Goal: Task Accomplishment & Management: Manage account settings

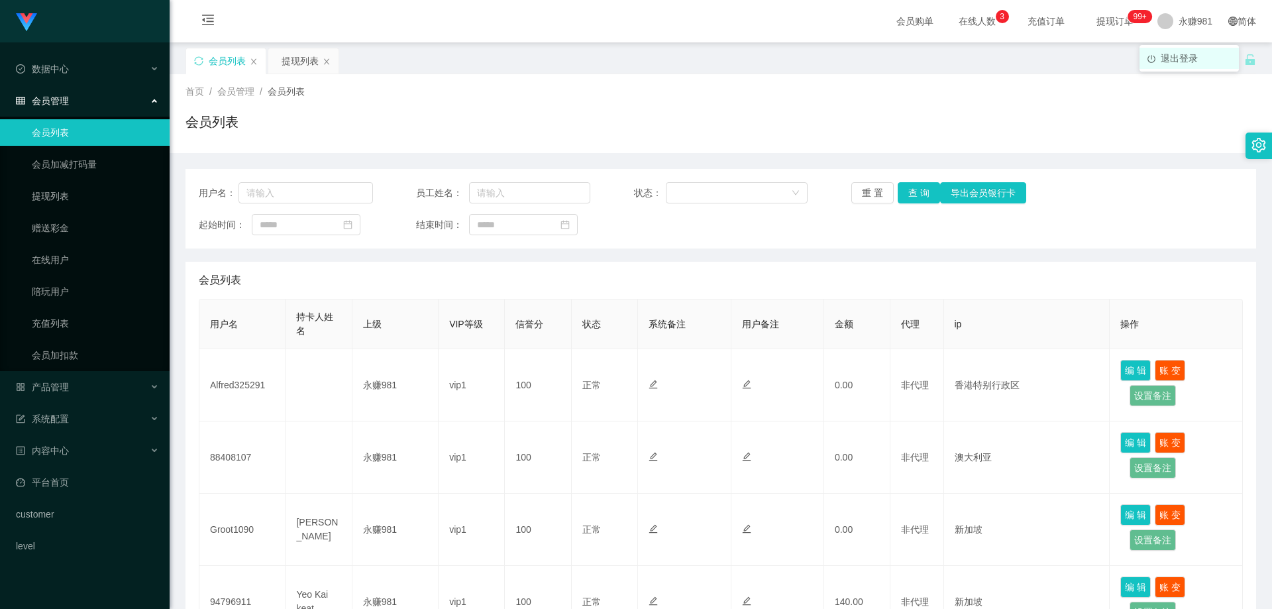
click at [1181, 68] on li "退出登录" at bounding box center [1189, 58] width 99 height 21
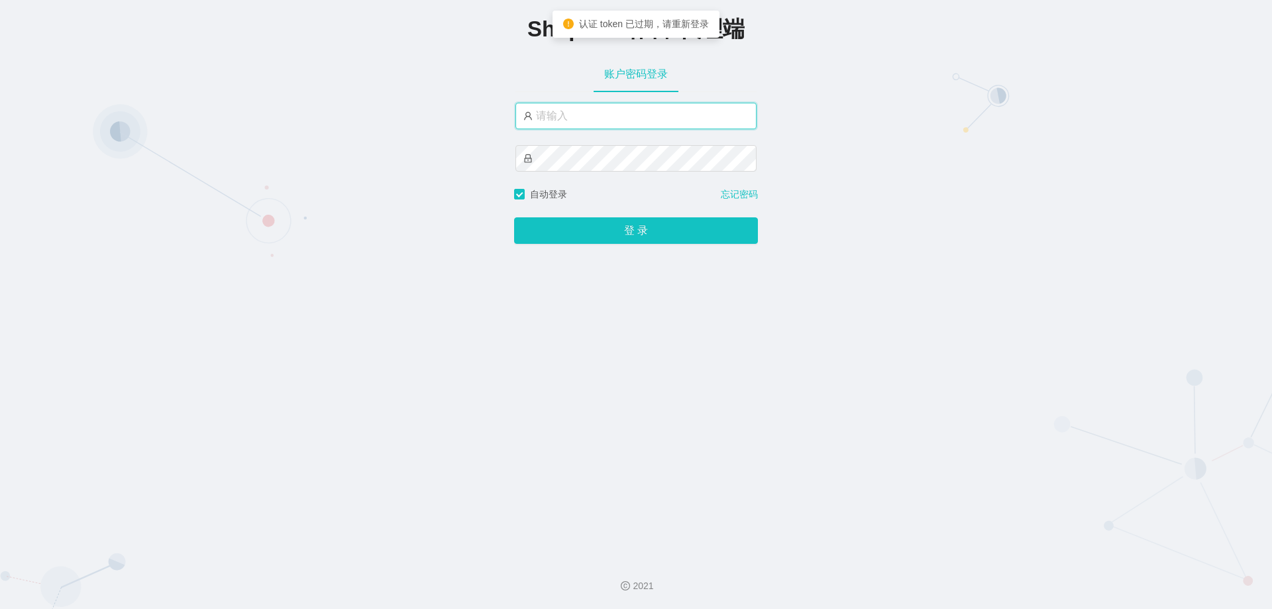
click at [587, 120] on input "text" at bounding box center [636, 116] width 241 height 27
drag, startPoint x: 587, startPoint y: 120, endPoint x: 592, endPoint y: 129, distance: 10.1
click at [586, 121] on input "text" at bounding box center [636, 116] width 241 height 27
type input "永赚986"
click at [514, 218] on button "登 录" at bounding box center [636, 231] width 244 height 27
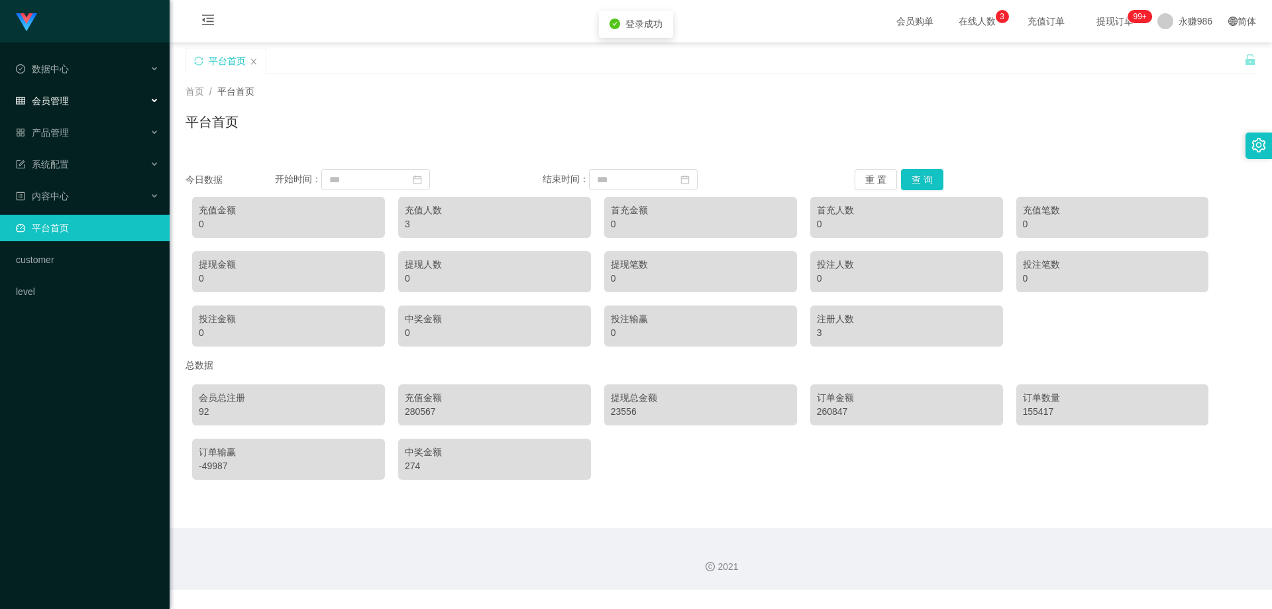
click at [50, 102] on span "会员管理" at bounding box center [42, 100] width 53 height 11
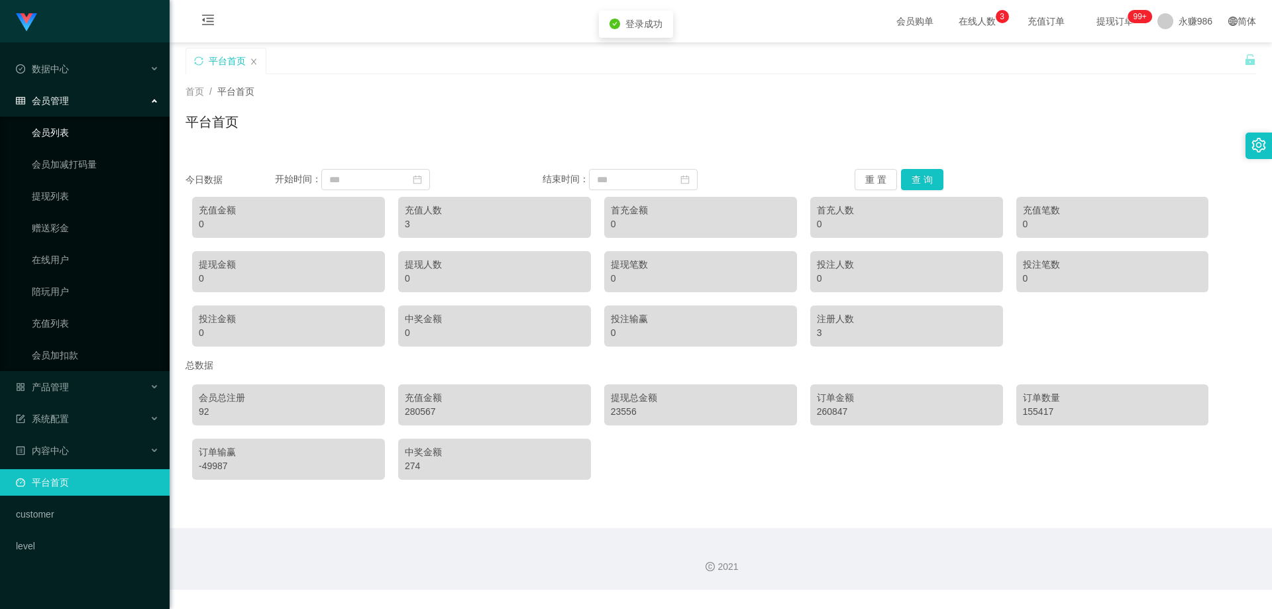
click at [70, 133] on link "会员列表" at bounding box center [95, 132] width 127 height 27
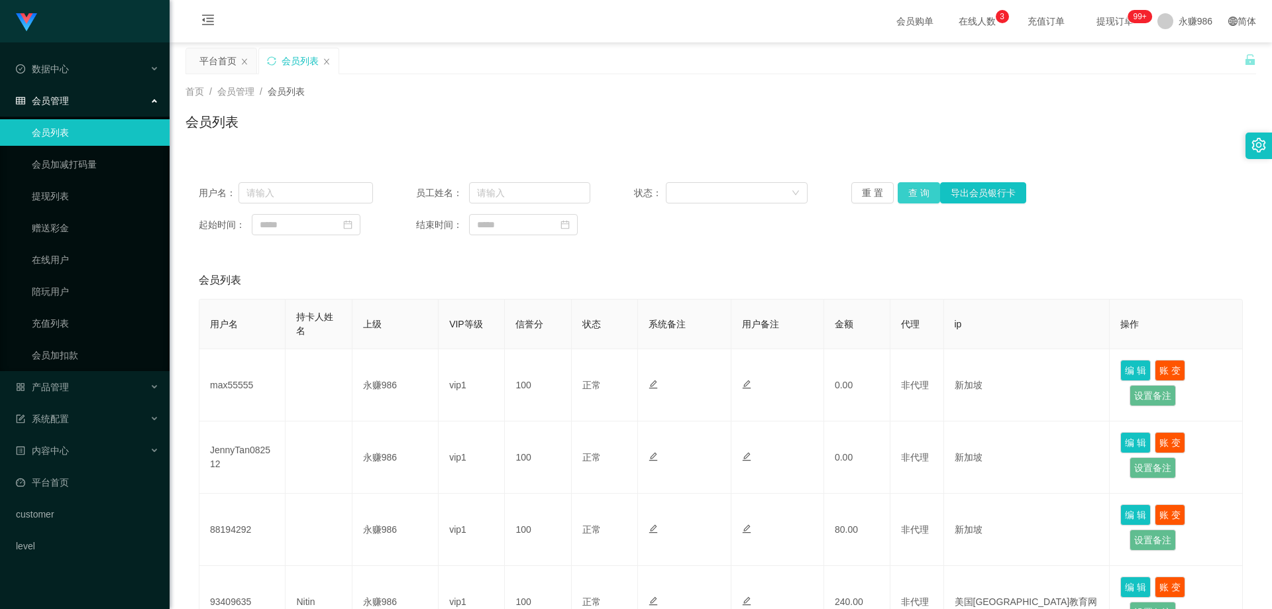
click at [904, 190] on button "查 询" at bounding box center [919, 192] width 42 height 21
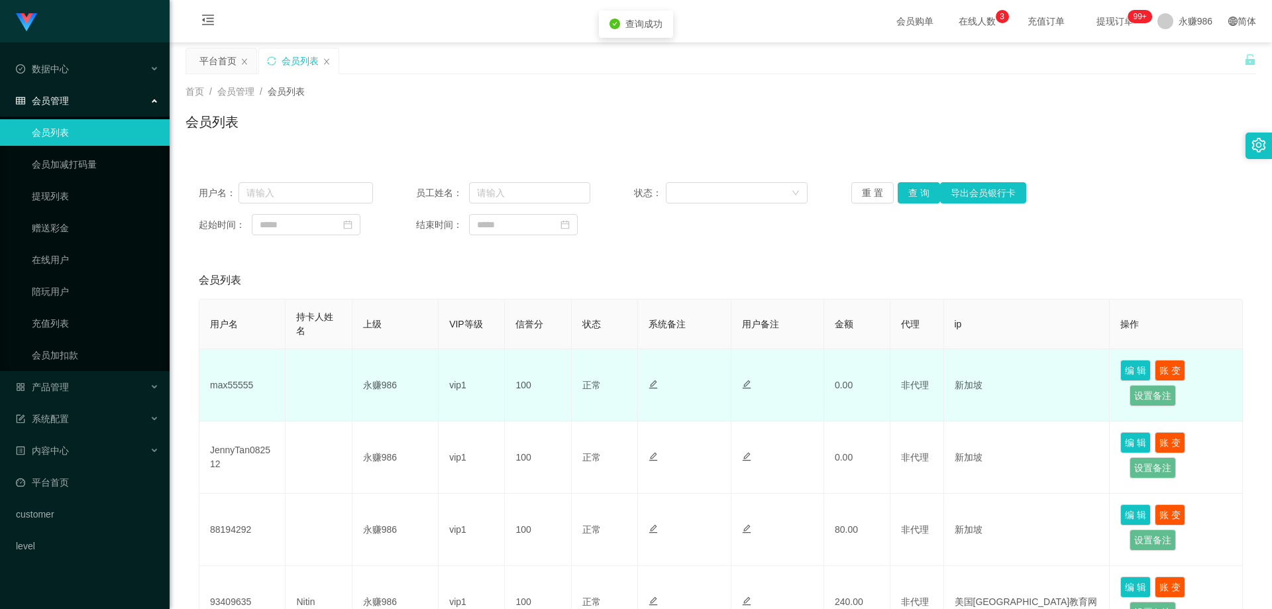
click at [234, 374] on td "max55555" at bounding box center [242, 385] width 86 height 72
copy td "max55555"
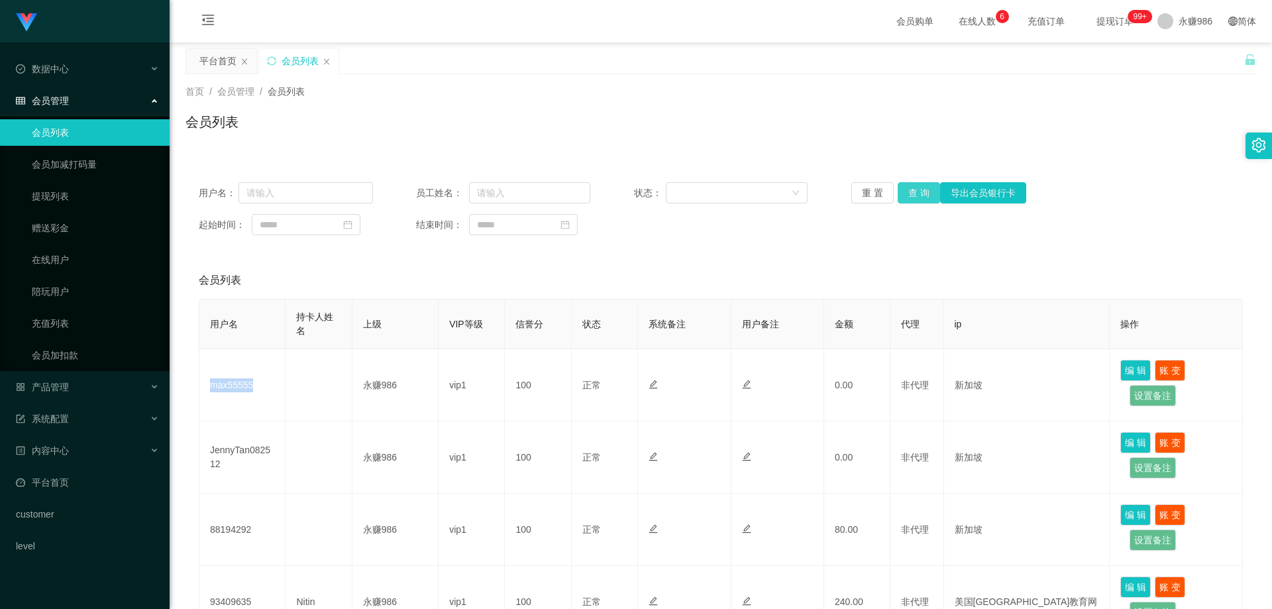
click at [924, 194] on button "查 询" at bounding box center [919, 192] width 42 height 21
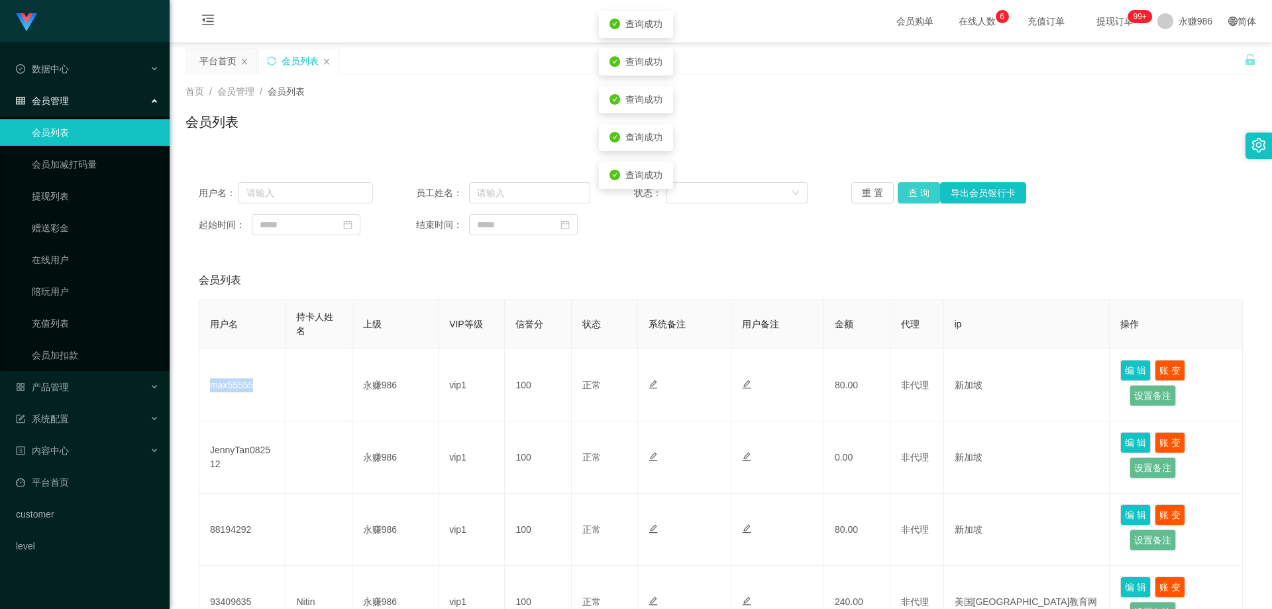
click at [924, 194] on button "查 询" at bounding box center [919, 192] width 42 height 21
click at [924, 194] on div "重 置 查 询 导出会员银行卡" at bounding box center [939, 192] width 174 height 21
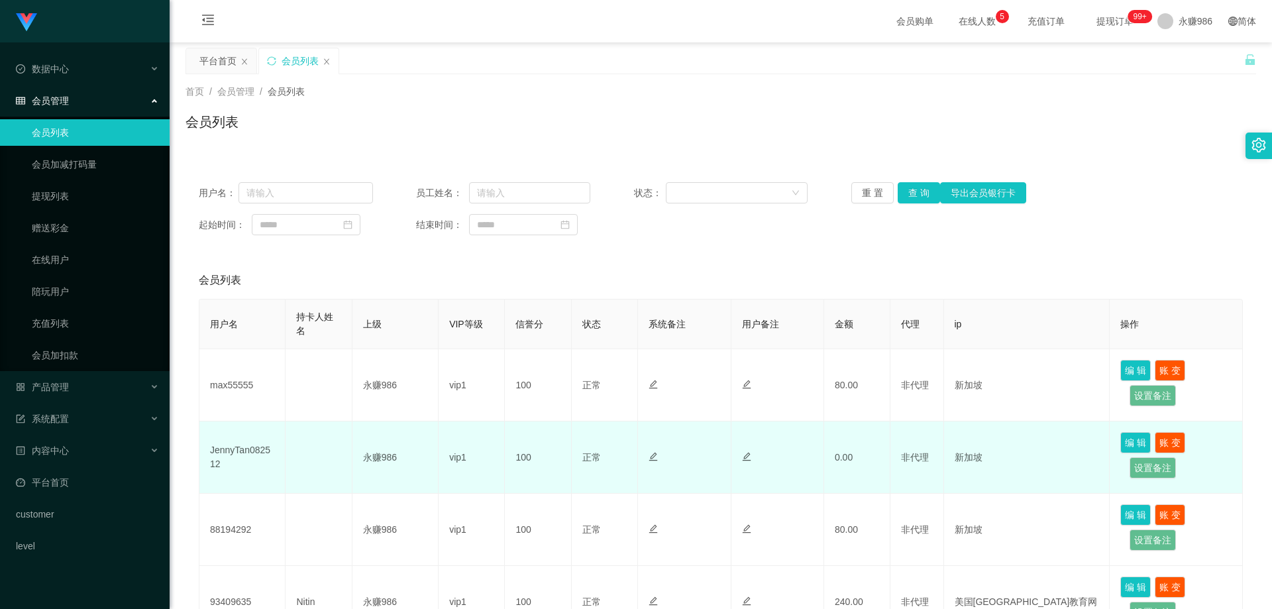
click at [228, 474] on td "JennyTan082512" at bounding box center [242, 458] width 86 height 72
click at [241, 451] on td "JennyTan082512" at bounding box center [242, 458] width 86 height 72
copy td "JennyTan082512"
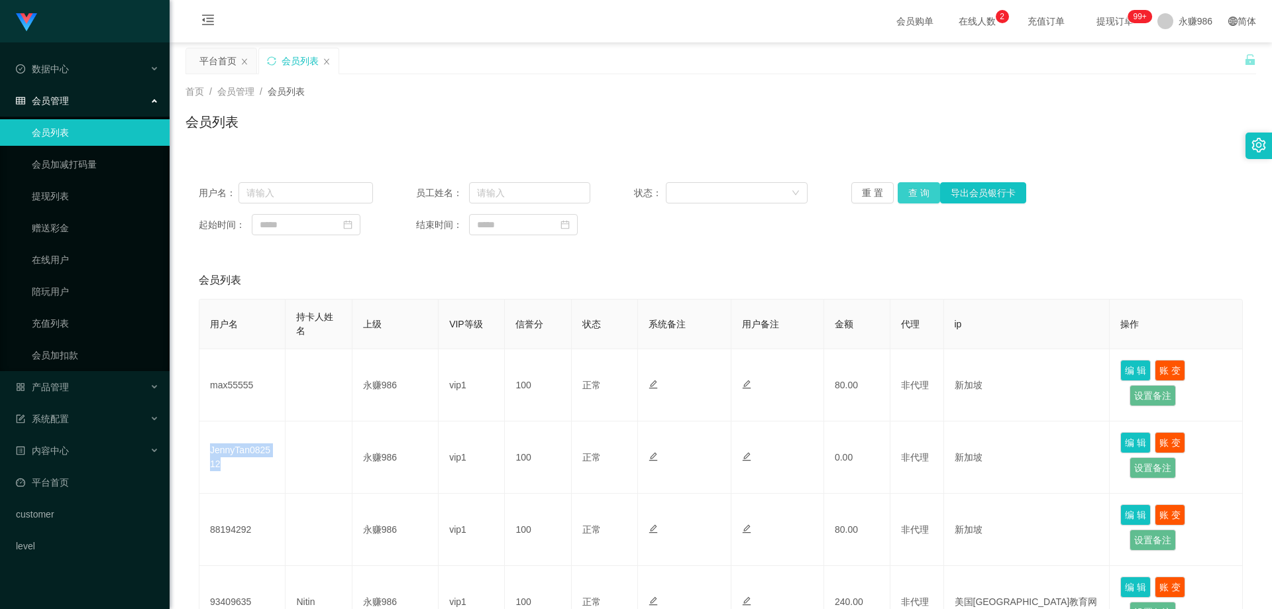
click at [917, 194] on button "查 询" at bounding box center [919, 192] width 42 height 21
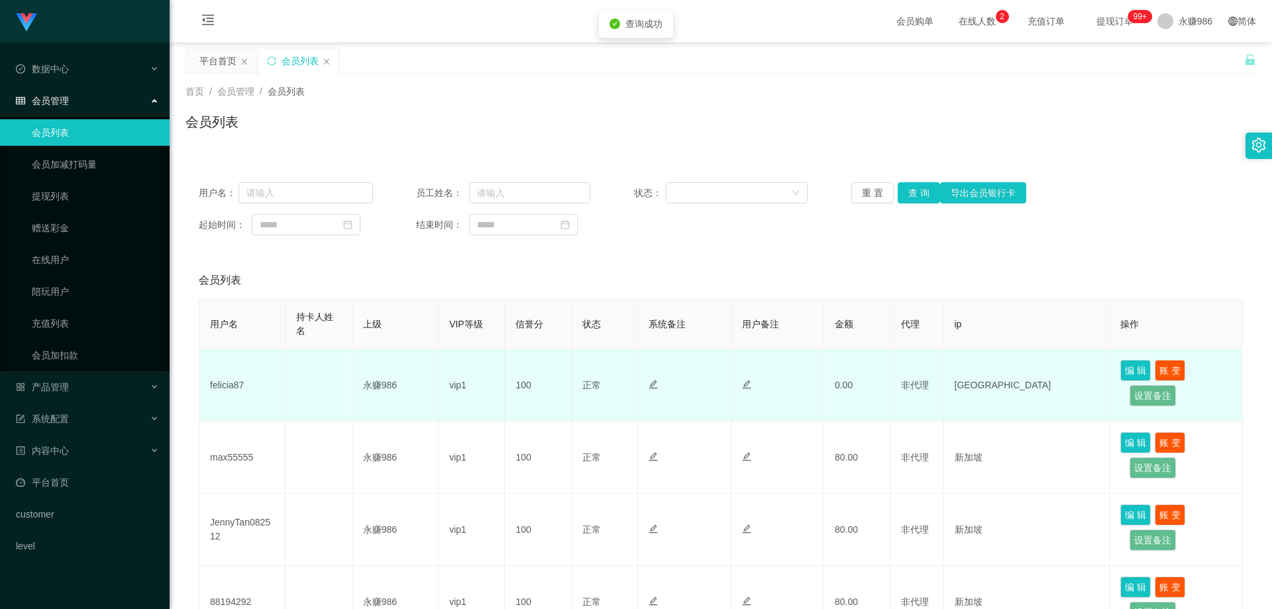
drag, startPoint x: 241, startPoint y: 368, endPoint x: 210, endPoint y: 396, distance: 42.2
click at [241, 368] on td "felicia87" at bounding box center [242, 385] width 86 height 72
click at [210, 397] on td "felicia87" at bounding box center [242, 385] width 86 height 72
click at [226, 374] on td "felicia87" at bounding box center [242, 385] width 86 height 72
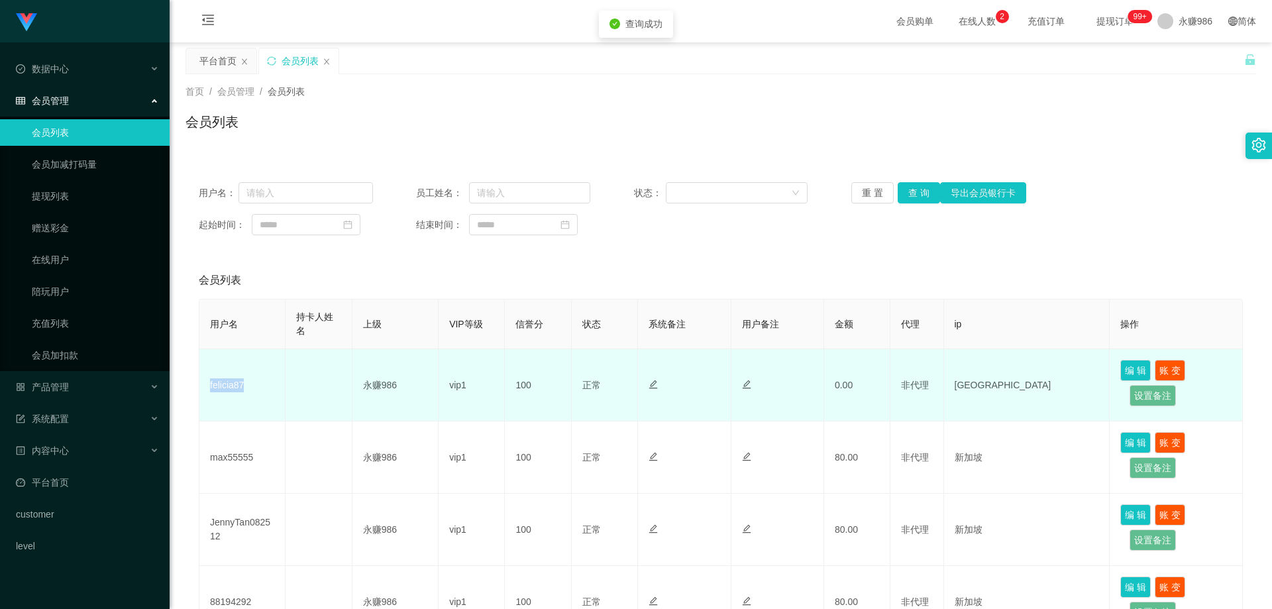
copy td "felicia87"
click at [238, 383] on td "felicia87" at bounding box center [242, 385] width 86 height 72
click at [221, 385] on td "felicia87" at bounding box center [242, 385] width 86 height 72
copy td "felicia87"
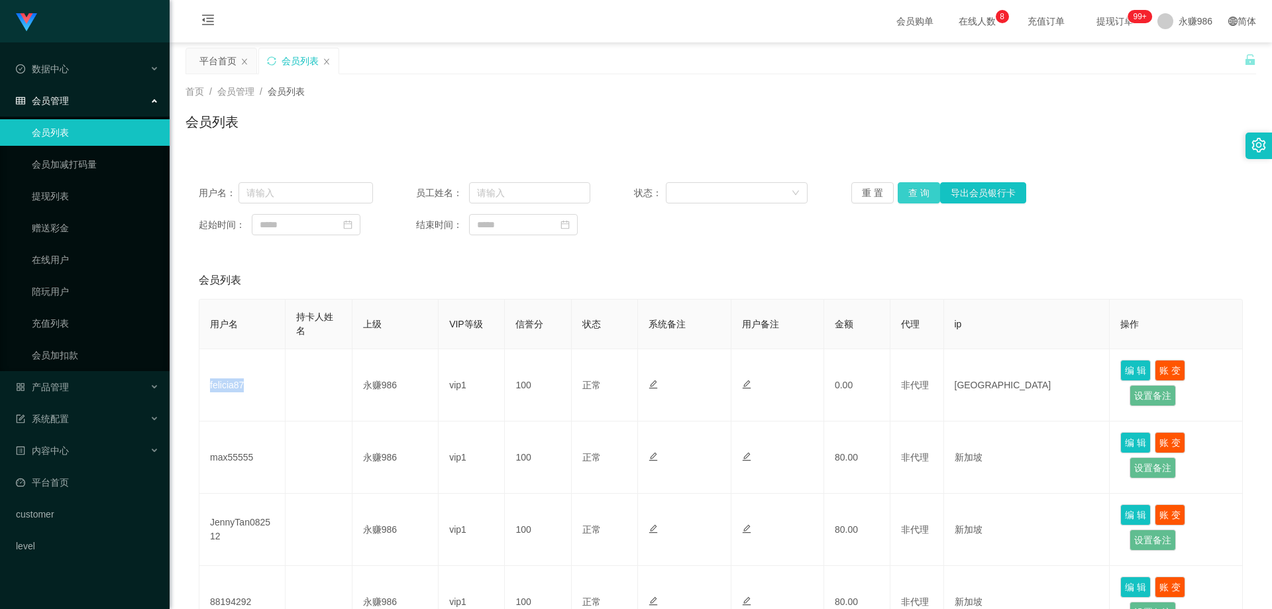
click at [912, 194] on button "查 询" at bounding box center [919, 192] width 42 height 21
click at [91, 388] on div "产品管理" at bounding box center [85, 387] width 170 height 27
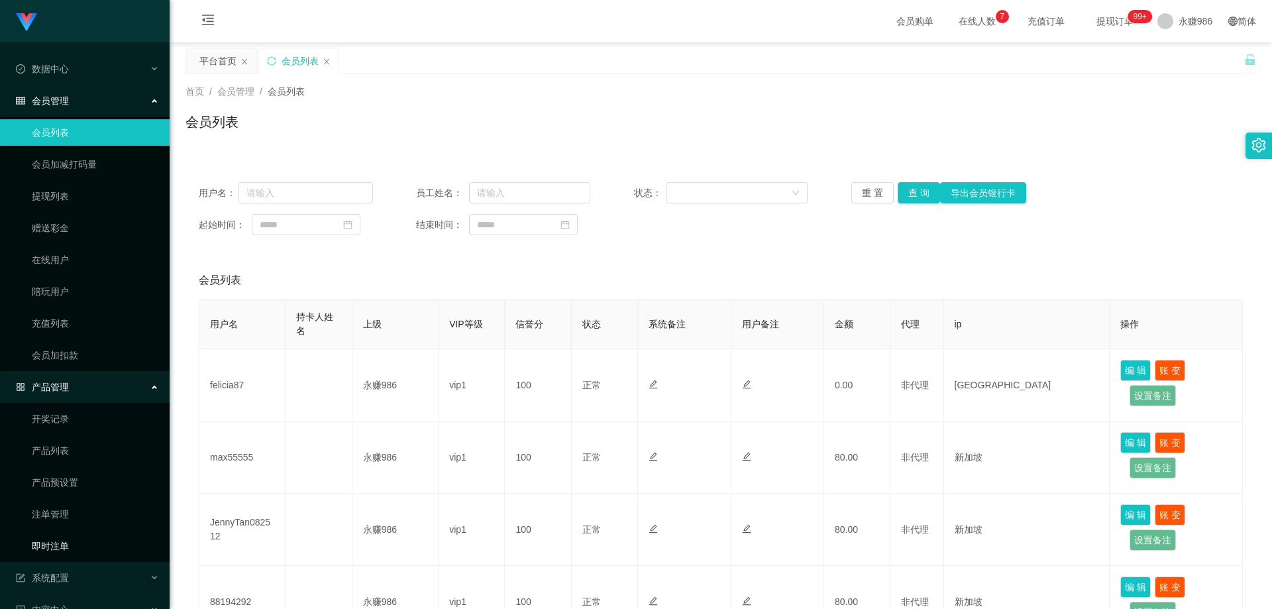
drag, startPoint x: 82, startPoint y: 536, endPoint x: 76, endPoint y: 526, distance: 11.6
click at [82, 537] on link "即时注单" at bounding box center [95, 546] width 127 height 27
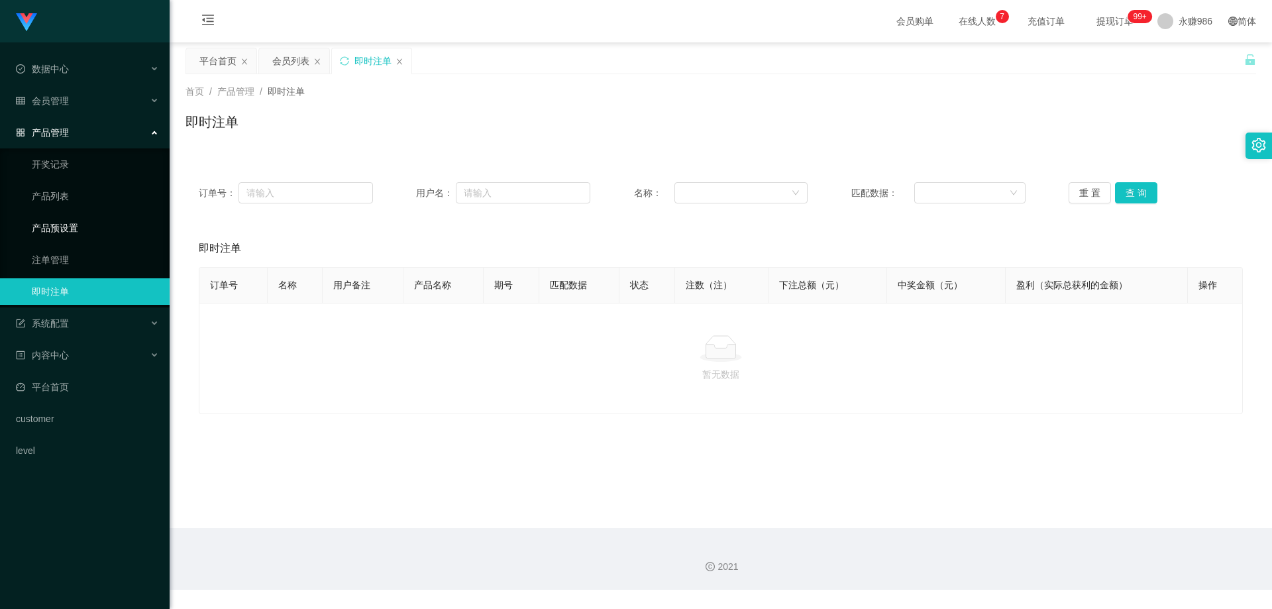
click at [111, 231] on link "产品预设置" at bounding box center [95, 228] width 127 height 27
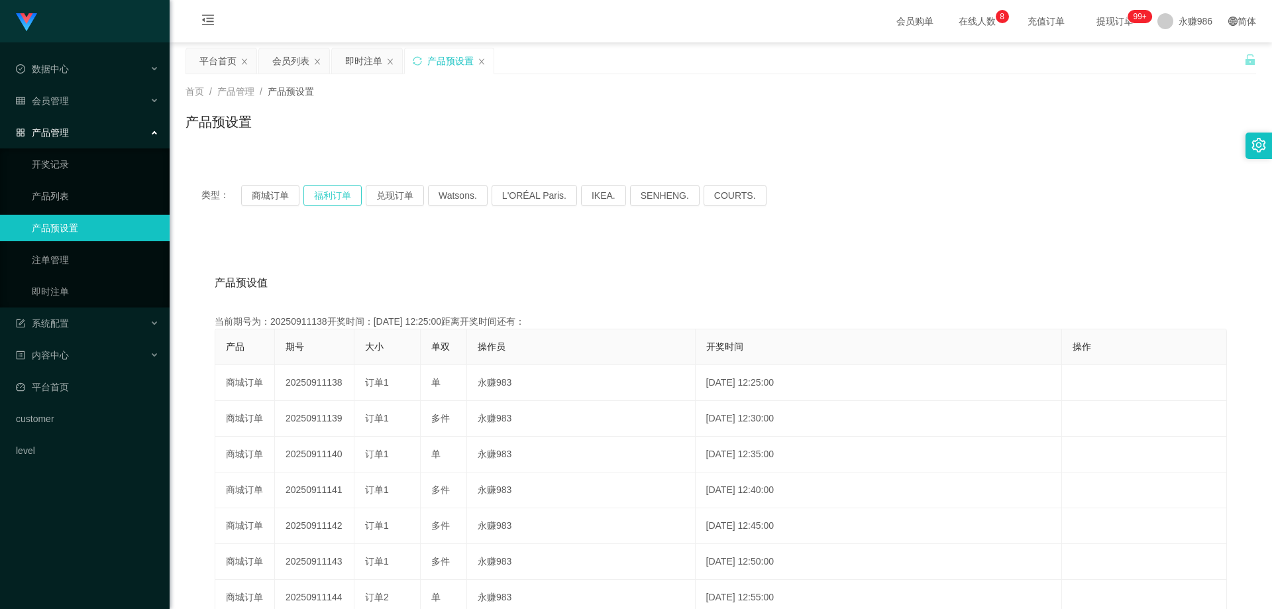
click at [333, 193] on button "福利订单" at bounding box center [333, 195] width 58 height 21
click at [276, 193] on button "商城订单" at bounding box center [270, 195] width 58 height 21
click at [330, 193] on button "福利订单" at bounding box center [333, 195] width 58 height 21
click at [280, 193] on button "商城订单" at bounding box center [270, 195] width 58 height 21
click at [288, 196] on button "商城订单" at bounding box center [270, 195] width 58 height 21
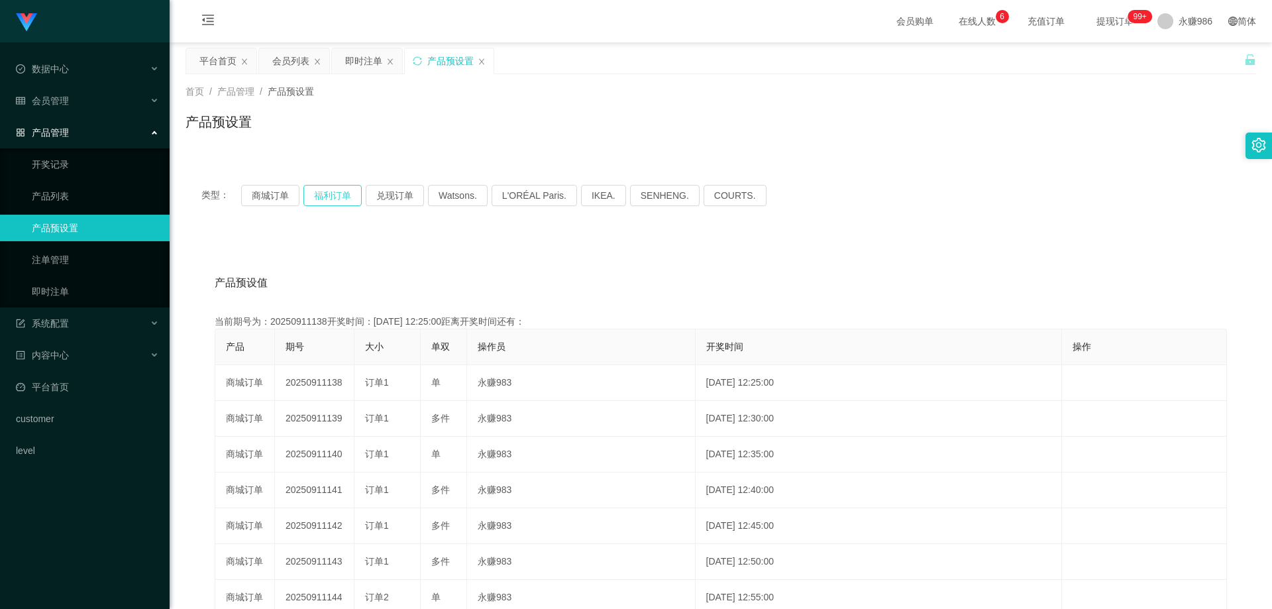
click at [355, 191] on button "福利订单" at bounding box center [333, 195] width 58 height 21
click at [270, 194] on button "商城订单" at bounding box center [270, 195] width 58 height 21
drag, startPoint x: 340, startPoint y: 195, endPoint x: 316, endPoint y: 195, distance: 23.9
click at [340, 195] on button "福利订单" at bounding box center [333, 195] width 58 height 21
click at [281, 195] on button "商城订单" at bounding box center [270, 195] width 58 height 21
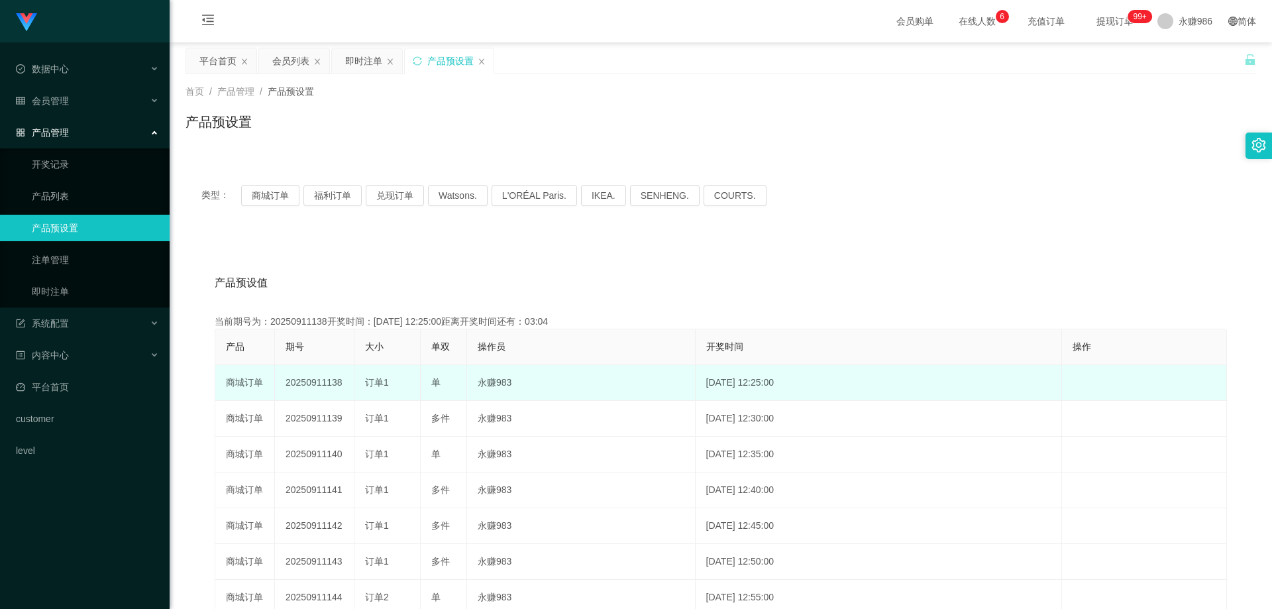
click at [964, 400] on td "[DATE] 12:25:00" at bounding box center [879, 383] width 366 height 36
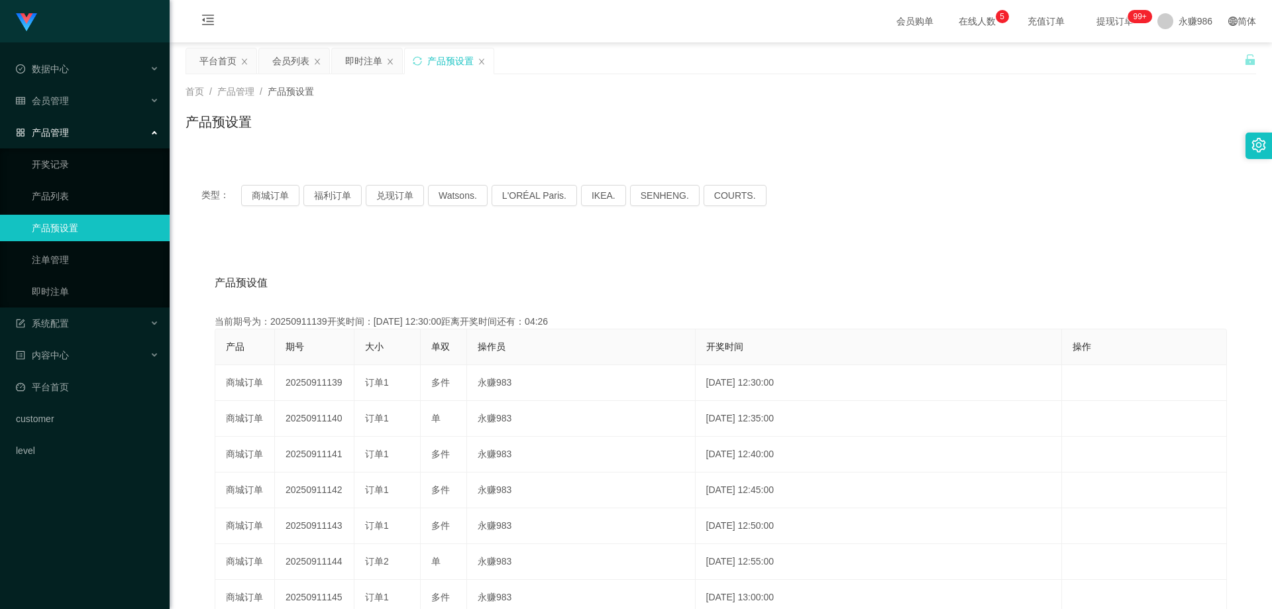
click at [56, 120] on div "产品管理" at bounding box center [85, 132] width 170 height 27
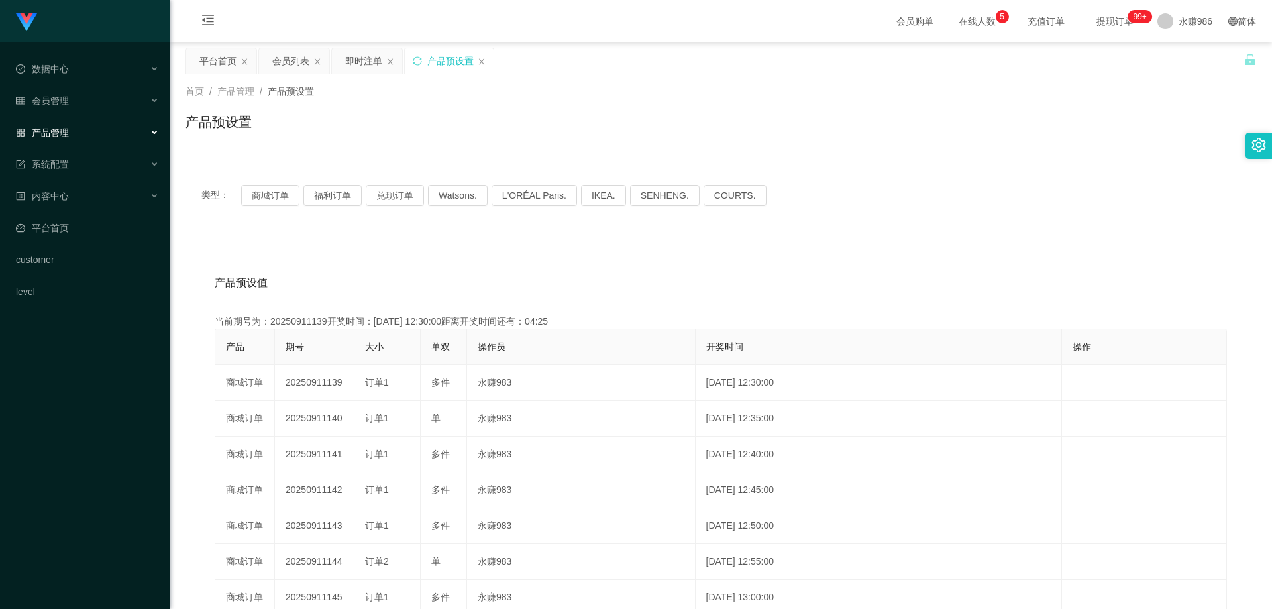
click at [64, 115] on li "会员管理 会员列表 会员加减打码量 提现列表 赠送彩金 在线用户 陪玩用户 充值列表 会员加扣款" at bounding box center [85, 101] width 170 height 29
click at [73, 107] on div "会员管理" at bounding box center [85, 100] width 170 height 27
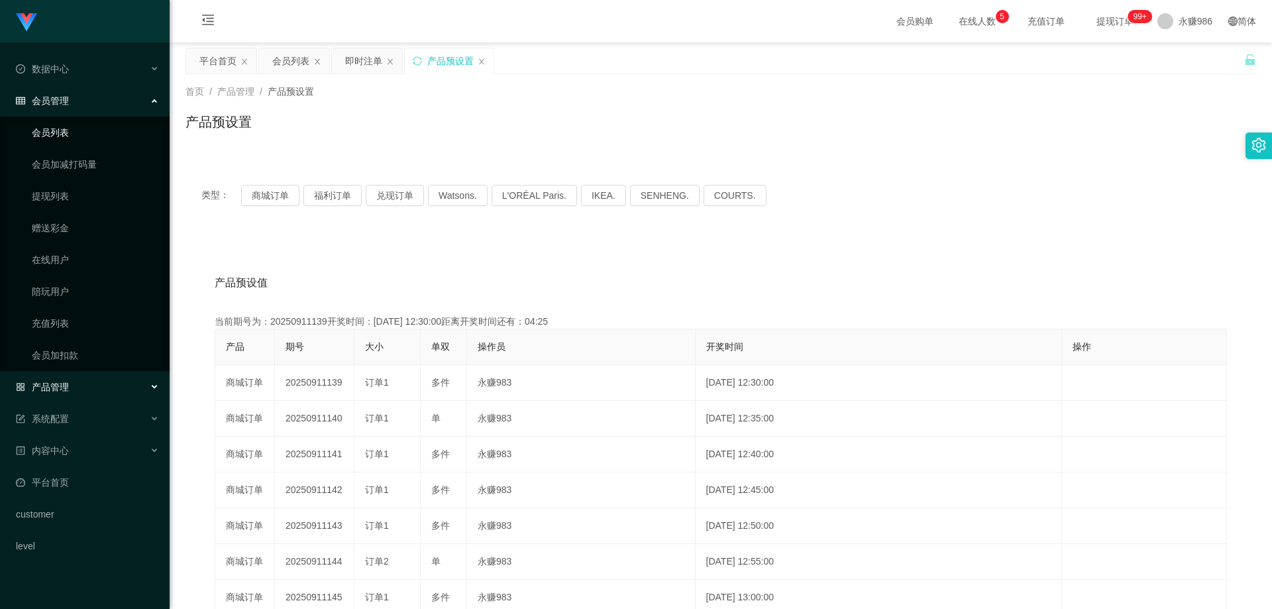
click at [66, 133] on link "会员列表" at bounding box center [95, 132] width 127 height 27
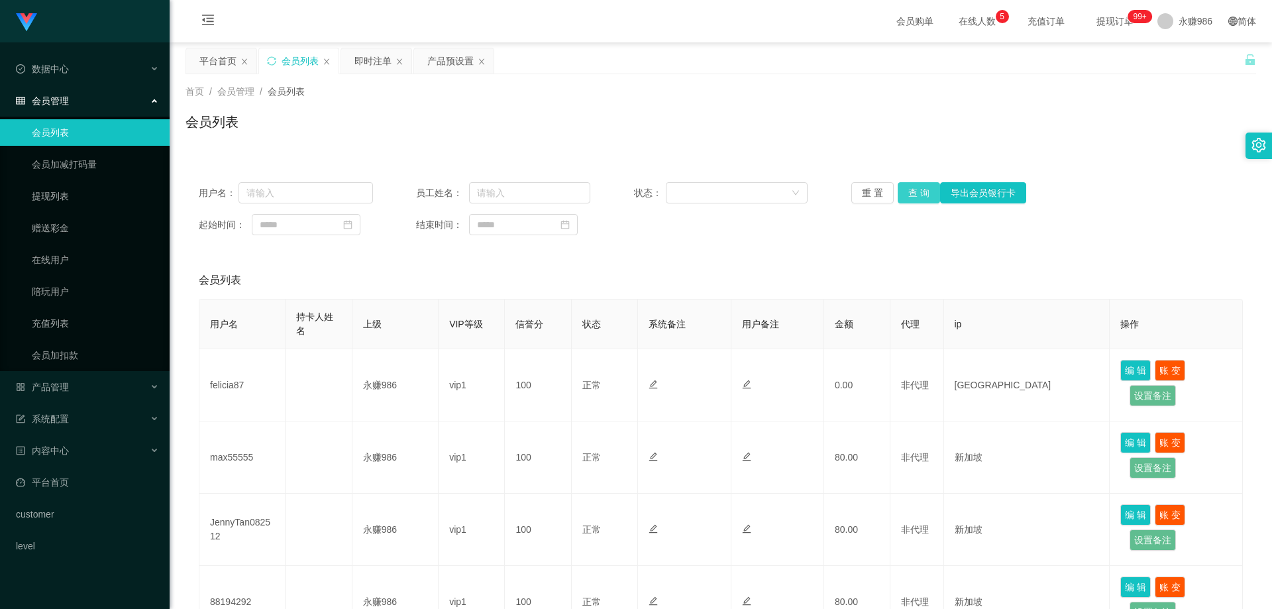
click at [899, 191] on button "查 询" at bounding box center [919, 192] width 42 height 21
